Goal: Complete application form

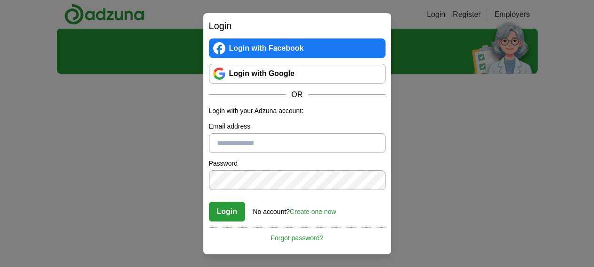
click at [288, 65] on link "Login with Google" at bounding box center [297, 74] width 177 height 20
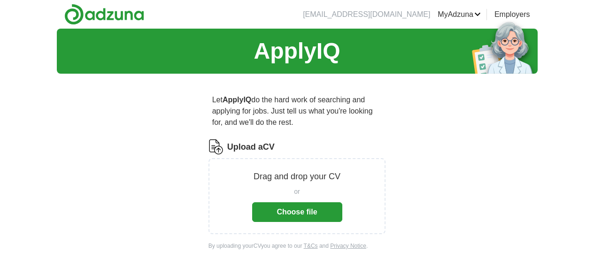
click at [323, 205] on button "Choose file" at bounding box center [297, 212] width 90 height 20
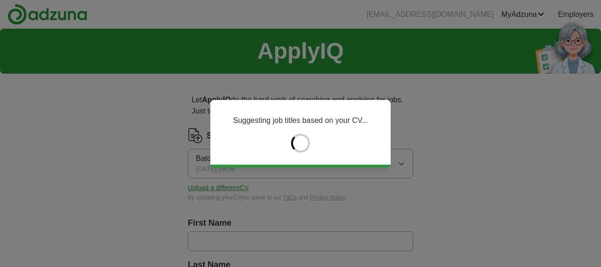
type input "******"
type input "*******"
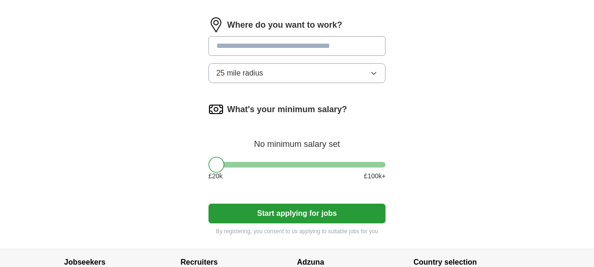
scroll to position [592, 0]
click at [277, 203] on button "Start applying for jobs" at bounding box center [296, 213] width 177 height 20
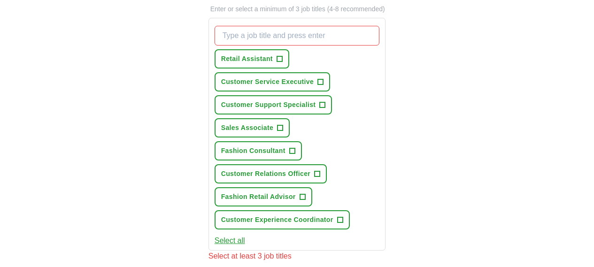
scroll to position [339, 0]
click at [277, 56] on span "+" at bounding box center [280, 60] width 6 height 8
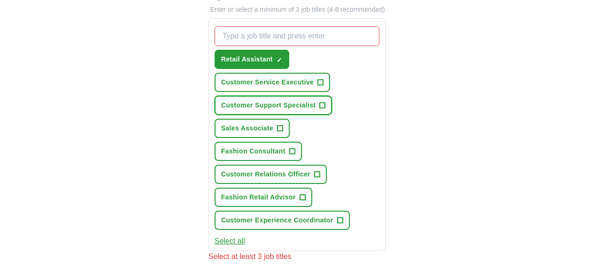
click at [303, 96] on button "Customer Support Specialist +" at bounding box center [274, 105] width 118 height 19
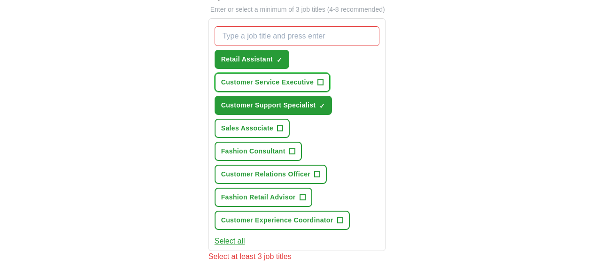
click at [314, 77] on span "Customer Service Executive" at bounding box center [267, 82] width 93 height 10
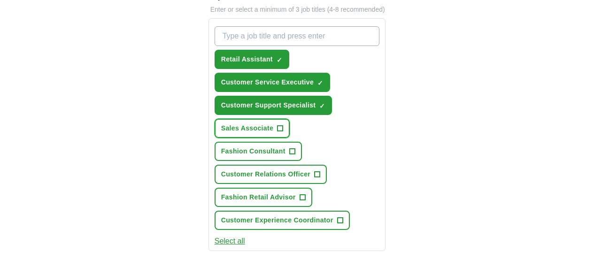
click at [273, 123] on span "Sales Associate" at bounding box center [247, 128] width 52 height 10
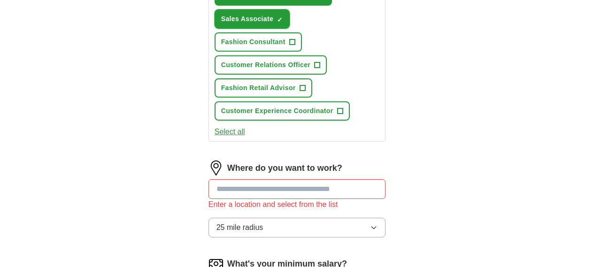
scroll to position [447, 0]
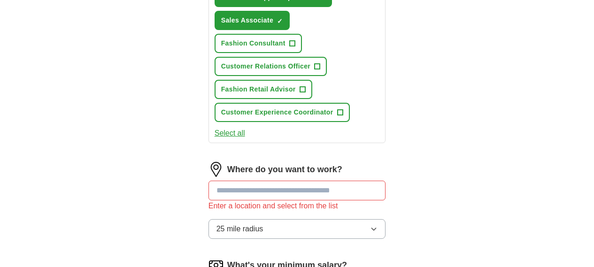
click at [292, 181] on input at bounding box center [296, 191] width 177 height 20
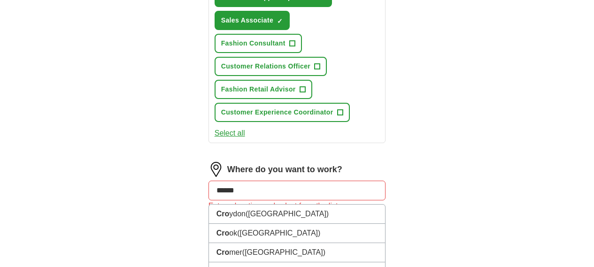
type input "*******"
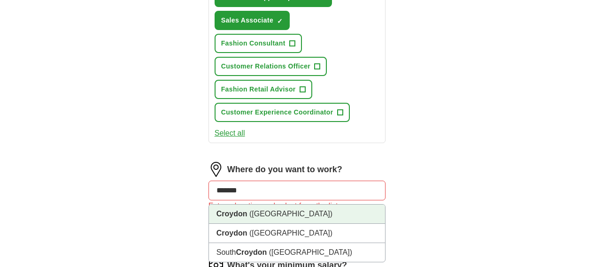
click at [277, 205] on li "Croydon ([GEOGRAPHIC_DATA])" at bounding box center [297, 214] width 177 height 19
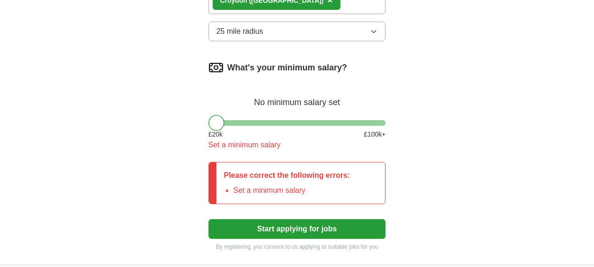
scroll to position [653, 0]
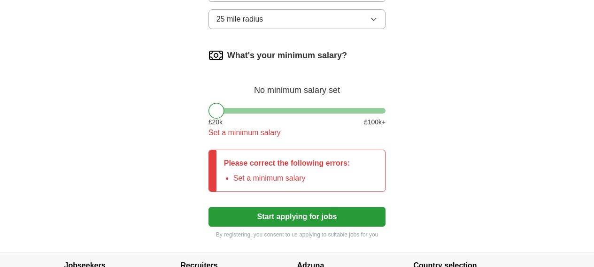
click at [277, 207] on button "Start applying for jobs" at bounding box center [296, 217] width 177 height 20
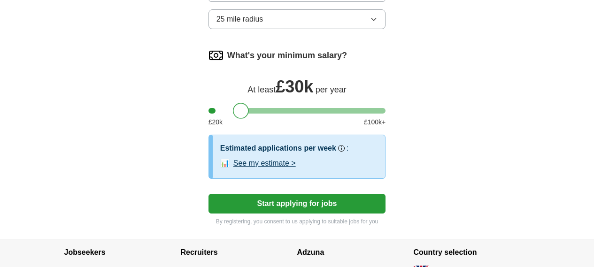
click at [223, 48] on div "What's your minimum salary? At least £ 30k per year £ 20 k £ 100 k+" at bounding box center [296, 91] width 177 height 87
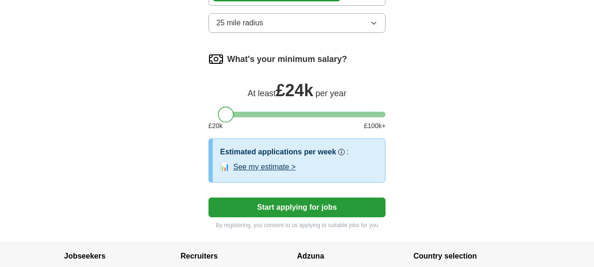
click at [208, 112] on div at bounding box center [296, 115] width 177 height 6
click at [223, 112] on div at bounding box center [296, 115] width 177 height 6
click at [230, 107] on div at bounding box center [238, 115] width 16 height 16
click at [231, 112] on div at bounding box center [296, 115] width 177 height 6
click at [240, 107] on div at bounding box center [248, 115] width 16 height 16
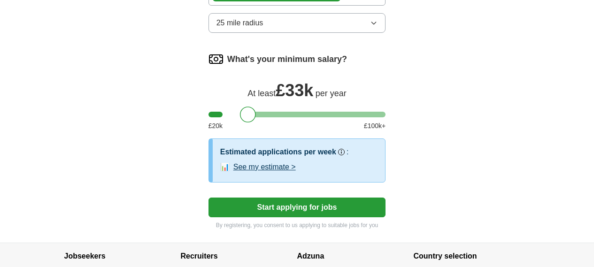
click at [231, 198] on button "Start applying for jobs" at bounding box center [296, 208] width 177 height 20
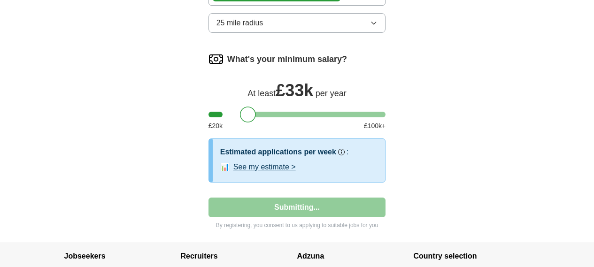
select select "**"
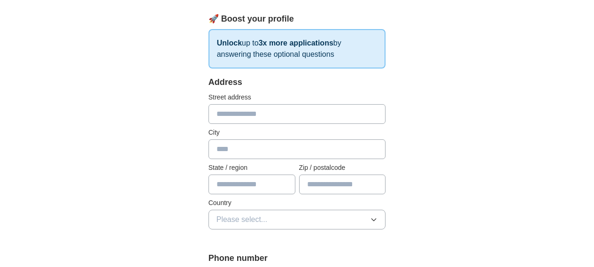
scroll to position [140, 0]
click at [221, 104] on input "text" at bounding box center [296, 114] width 177 height 20
type input "**********"
type input "******"
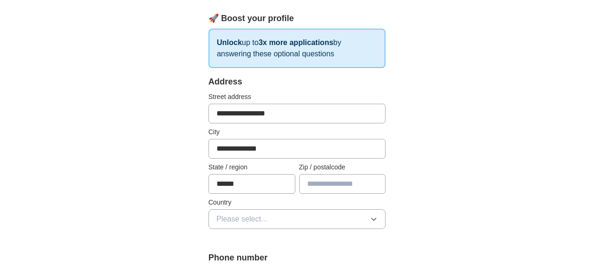
type input "*******"
click at [244, 214] on span "Please select..." at bounding box center [241, 219] width 51 height 11
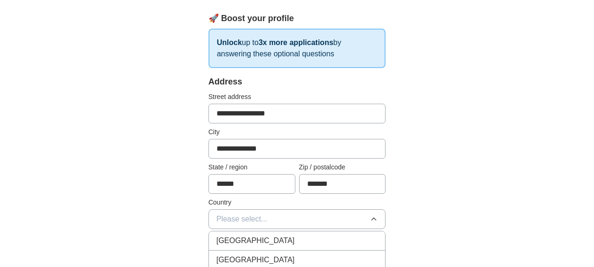
click at [241, 235] on span "[GEOGRAPHIC_DATA]" at bounding box center [255, 240] width 78 height 11
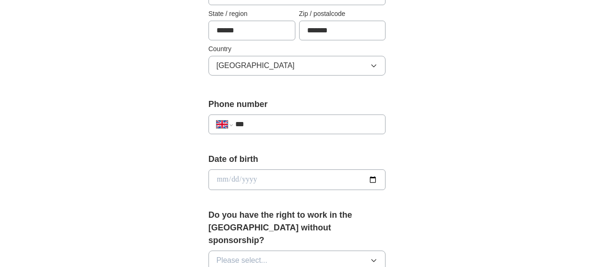
scroll to position [294, 0]
click at [250, 169] on input "date" at bounding box center [296, 179] width 177 height 21
type input "**********"
click at [235, 254] on span "Please select..." at bounding box center [241, 259] width 51 height 11
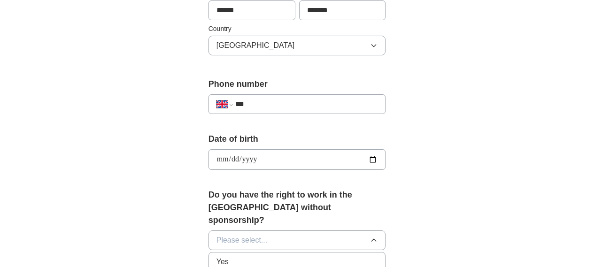
scroll to position [315, 0]
click at [235, 255] on div "Yes" at bounding box center [297, 260] width 162 height 11
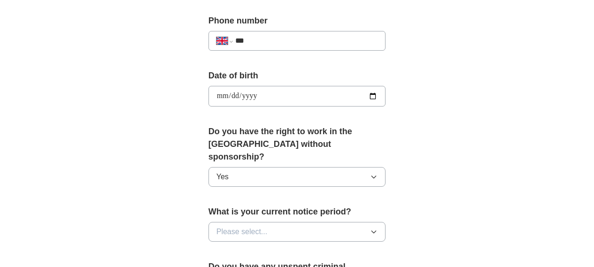
scroll to position [376, 0]
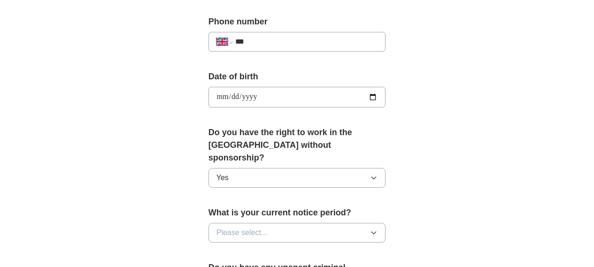
click at [228, 227] on span "Please select..." at bounding box center [241, 232] width 51 height 11
click at [228, 245] on li "None" at bounding box center [297, 254] width 177 height 19
click at [227, 223] on button "None" at bounding box center [296, 233] width 177 height 20
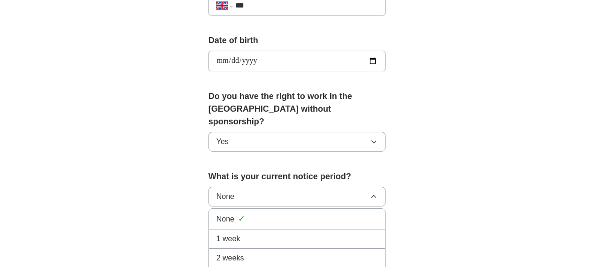
scroll to position [413, 0]
click at [227, 233] on div "1 week" at bounding box center [297, 238] width 162 height 11
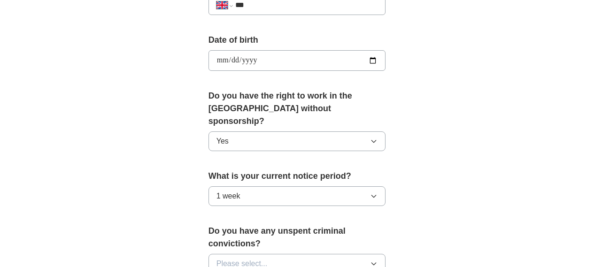
click at [228, 258] on span "Please select..." at bounding box center [241, 263] width 51 height 11
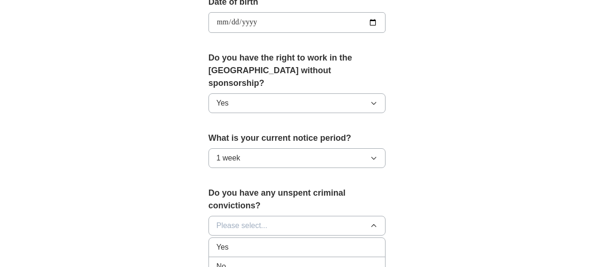
click at [228, 261] on div "No" at bounding box center [297, 266] width 162 height 11
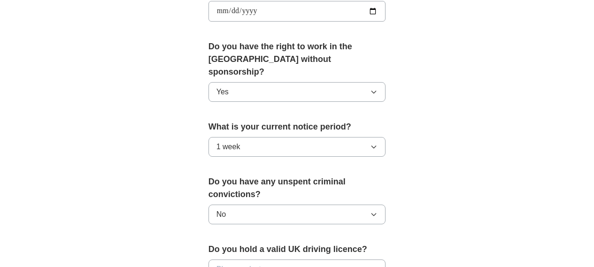
scroll to position [463, 0]
click at [228, 259] on button "Please select..." at bounding box center [296, 269] width 177 height 20
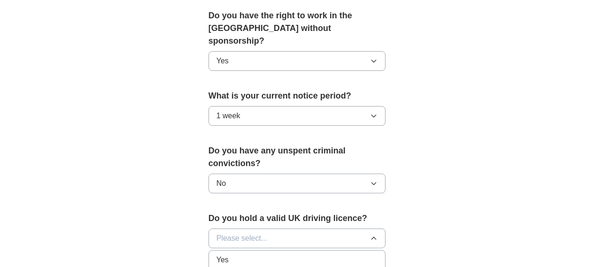
scroll to position [493, 0]
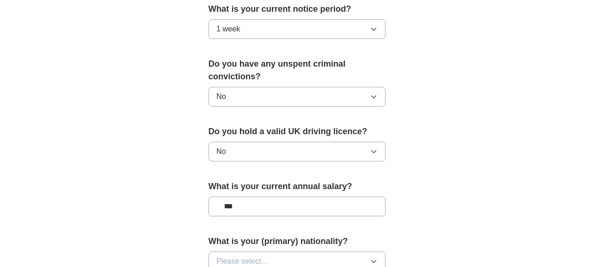
scroll to position [566, 0]
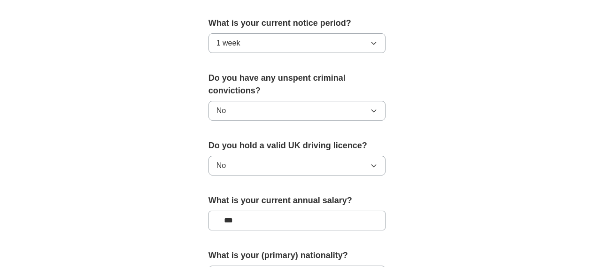
type input "***"
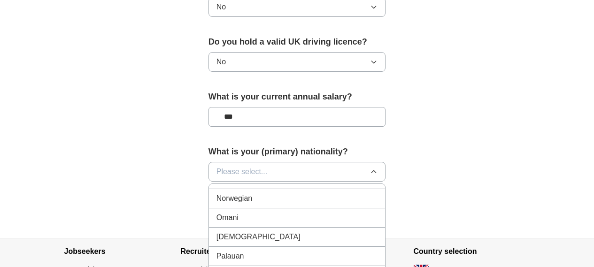
scroll to position [2555, 0]
click at [240, 232] on div "[DEMOGRAPHIC_DATA]" at bounding box center [297, 237] width 162 height 11
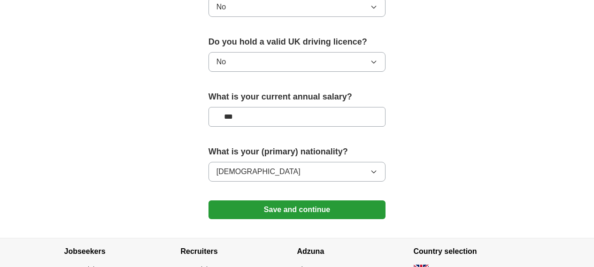
click at [255, 200] on button "Save and continue" at bounding box center [296, 209] width 177 height 19
